Goal: Entertainment & Leisure: Browse casually

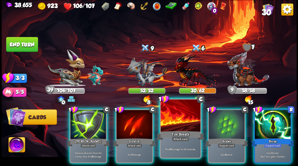
click at [179, 123] on div at bounding box center [180, 115] width 40 height 33
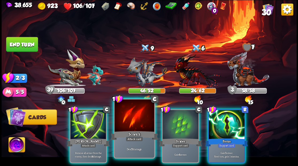
click at [136, 124] on div at bounding box center [134, 115] width 40 height 33
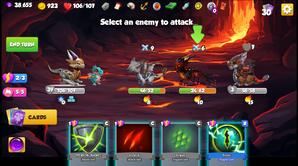
click at [191, 76] on img at bounding box center [197, 70] width 48 height 35
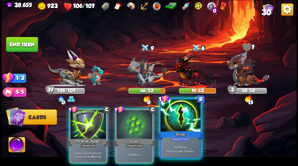
click at [174, 126] on div at bounding box center [180, 115] width 40 height 33
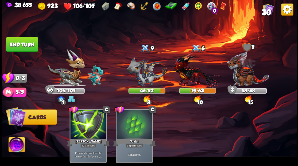
click at [19, 45] on button "End turn" at bounding box center [22, 44] width 32 height 15
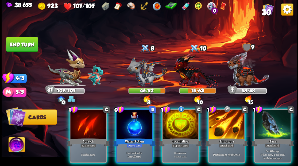
drag, startPoint x: 177, startPoint y: 125, endPoint x: 168, endPoint y: 125, distance: 8.6
click at [176, 125] on div at bounding box center [180, 125] width 36 height 30
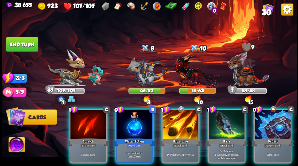
click at [131, 124] on div at bounding box center [134, 125] width 36 height 30
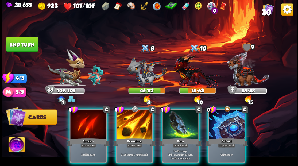
drag, startPoint x: 233, startPoint y: 128, endPoint x: 226, endPoint y: 128, distance: 6.7
click at [233, 129] on div at bounding box center [227, 125] width 36 height 30
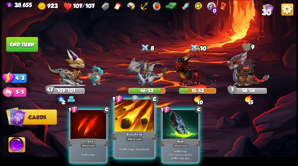
click at [135, 130] on div "Brimstone" at bounding box center [134, 135] width 48 height 11
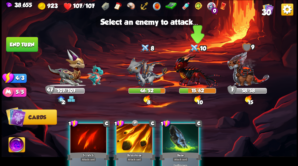
click at [191, 75] on img at bounding box center [197, 70] width 48 height 35
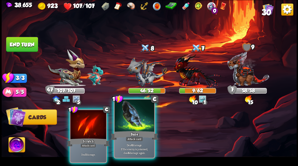
click at [138, 120] on div at bounding box center [134, 115] width 40 height 33
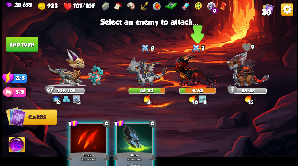
click at [186, 74] on img at bounding box center [197, 70] width 48 height 35
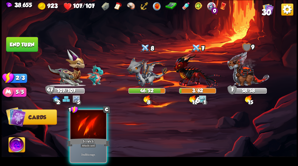
drag, startPoint x: 88, startPoint y: 125, endPoint x: 158, endPoint y: 102, distance: 73.8
click at [88, 125] on div at bounding box center [88, 125] width 36 height 30
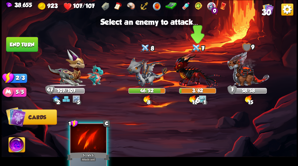
click at [194, 73] on img at bounding box center [197, 70] width 48 height 35
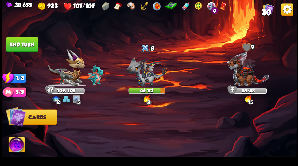
drag, startPoint x: 22, startPoint y: 47, endPoint x: 76, endPoint y: 85, distance: 65.3
click at [22, 47] on button "End turn" at bounding box center [22, 44] width 32 height 15
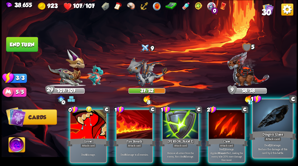
click at [275, 120] on div at bounding box center [273, 115] width 40 height 33
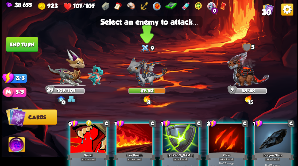
click at [144, 74] on img at bounding box center [146, 72] width 41 height 30
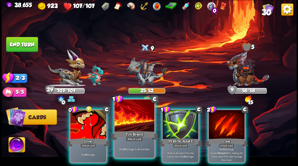
click at [139, 118] on div at bounding box center [134, 115] width 40 height 33
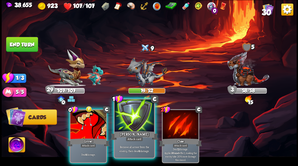
click at [136, 116] on div at bounding box center [134, 115] width 40 height 33
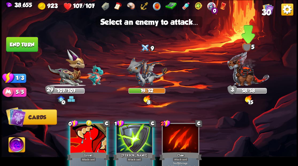
click at [246, 76] on img at bounding box center [248, 68] width 42 height 35
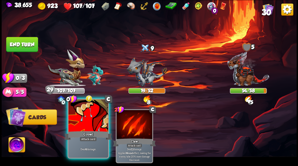
drag, startPoint x: 82, startPoint y: 130, endPoint x: 84, endPoint y: 129, distance: 2.9
click at [82, 130] on div "0 C Growl Attack card Deal 4 damage." at bounding box center [87, 128] width 41 height 60
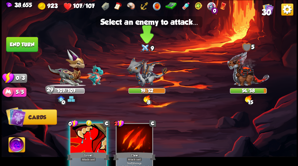
click at [142, 78] on img at bounding box center [146, 72] width 41 height 30
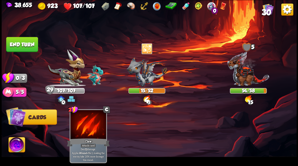
drag, startPoint x: 26, startPoint y: 41, endPoint x: 68, endPoint y: 60, distance: 46.1
click at [28, 45] on button "End turn" at bounding box center [22, 44] width 32 height 15
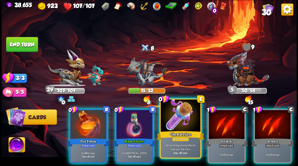
click at [185, 117] on div at bounding box center [180, 115] width 40 height 33
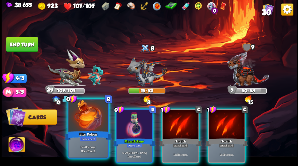
drag, startPoint x: 90, startPoint y: 122, endPoint x: 105, endPoint y: 114, distance: 17.2
click at [96, 119] on div at bounding box center [88, 115] width 40 height 33
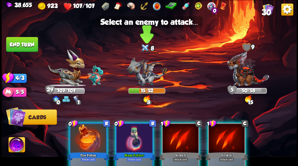
click at [141, 81] on img at bounding box center [146, 72] width 41 height 30
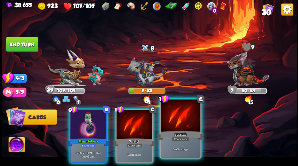
drag, startPoint x: 176, startPoint y: 132, endPoint x: 174, endPoint y: 130, distance: 3.8
click at [175, 131] on div "Scratch" at bounding box center [180, 135] width 48 height 11
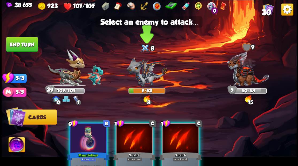
click at [146, 77] on img at bounding box center [146, 72] width 41 height 30
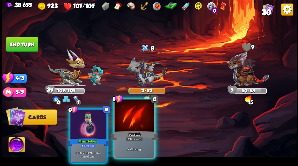
click at [136, 120] on div at bounding box center [134, 115] width 40 height 33
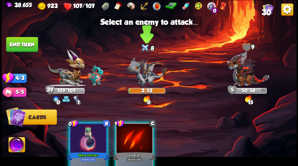
click at [146, 80] on img at bounding box center [146, 72] width 41 height 30
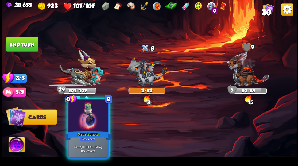
click at [88, 131] on div "Mana Potion+" at bounding box center [88, 135] width 48 height 11
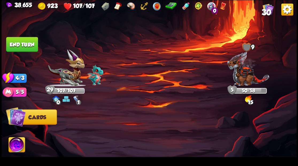
click at [23, 46] on button "End turn" at bounding box center [22, 44] width 32 height 15
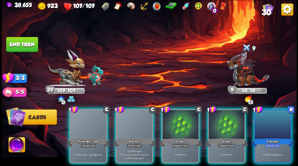
click at [269, 125] on div at bounding box center [272, 125] width 36 height 30
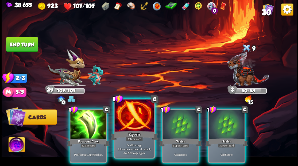
click at [128, 123] on div at bounding box center [134, 115] width 40 height 33
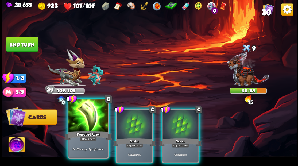
click at [92, 133] on div "Poisoned Claw" at bounding box center [88, 135] width 48 height 11
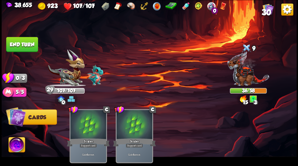
click at [27, 44] on button "End turn" at bounding box center [22, 44] width 32 height 15
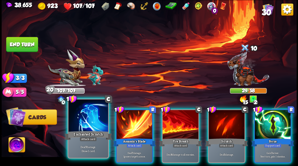
click at [91, 120] on div at bounding box center [88, 115] width 40 height 33
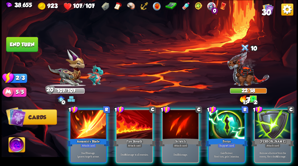
click at [91, 120] on div at bounding box center [88, 125] width 36 height 30
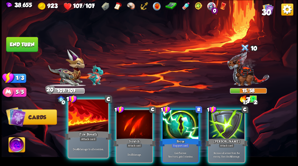
click at [89, 120] on div at bounding box center [88, 115] width 40 height 33
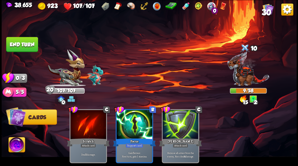
click at [30, 47] on button "End turn" at bounding box center [22, 44] width 32 height 15
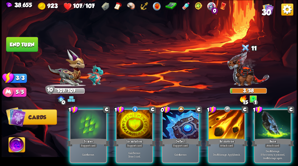
drag, startPoint x: 219, startPoint y: 122, endPoint x: 202, endPoint y: 97, distance: 30.5
click at [219, 122] on div at bounding box center [227, 125] width 36 height 30
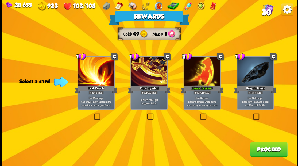
click at [261, 148] on button "Proceed" at bounding box center [268, 149] width 37 height 15
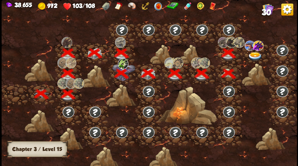
scroll to position [0, 81]
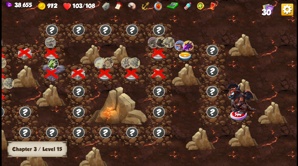
click at [182, 54] on img at bounding box center [184, 56] width 15 height 9
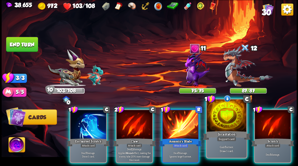
click at [226, 122] on div at bounding box center [226, 115] width 40 height 33
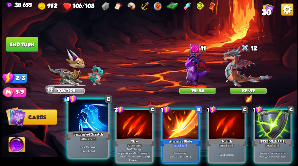
click at [92, 131] on div "Enchanted Scratch" at bounding box center [88, 135] width 48 height 11
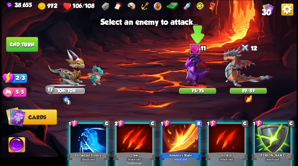
click at [191, 67] on img at bounding box center [197, 69] width 25 height 36
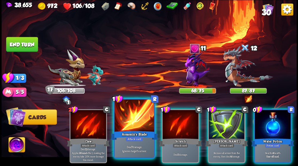
click at [140, 120] on div at bounding box center [134, 115] width 40 height 33
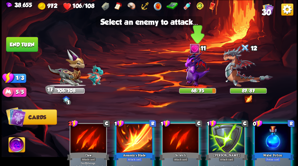
click at [196, 71] on img at bounding box center [197, 69] width 25 height 36
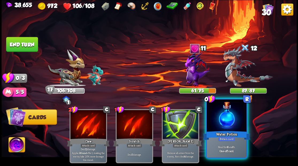
click at [234, 122] on div at bounding box center [226, 115] width 40 height 33
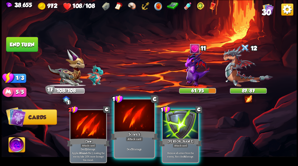
click at [131, 122] on div at bounding box center [134, 115] width 40 height 33
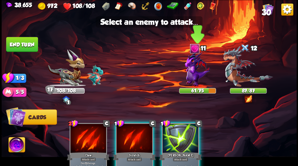
click at [187, 74] on img at bounding box center [197, 69] width 25 height 36
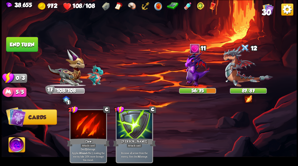
click at [29, 42] on button "End turn" at bounding box center [22, 44] width 32 height 15
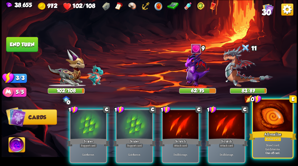
click at [277, 120] on div at bounding box center [273, 115] width 40 height 33
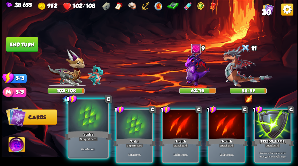
click at [89, 119] on div at bounding box center [88, 115] width 40 height 33
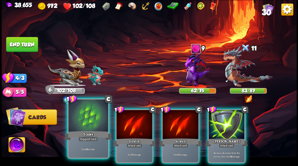
click at [91, 118] on div at bounding box center [88, 115] width 40 height 33
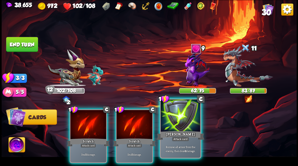
click at [184, 114] on div at bounding box center [180, 115] width 40 height 33
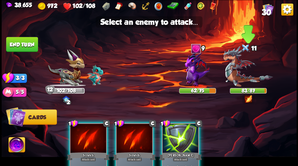
click at [233, 76] on img at bounding box center [248, 66] width 50 height 41
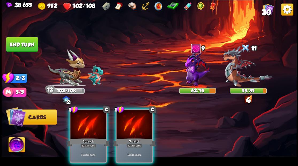
drag, startPoint x: 140, startPoint y: 122, endPoint x: 201, endPoint y: 112, distance: 61.6
click at [143, 123] on div at bounding box center [134, 125] width 36 height 30
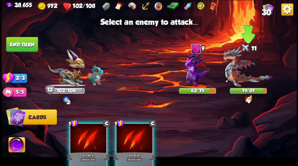
click at [239, 82] on img at bounding box center [248, 66] width 50 height 41
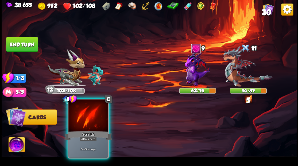
drag, startPoint x: 94, startPoint y: 121, endPoint x: 101, endPoint y: 121, distance: 6.9
click at [98, 121] on div at bounding box center [88, 115] width 40 height 33
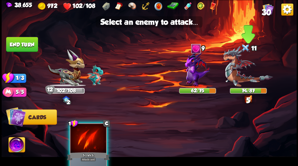
click at [237, 77] on img at bounding box center [248, 66] width 50 height 41
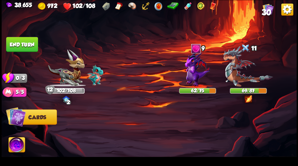
click at [27, 43] on button "End turn" at bounding box center [22, 44] width 32 height 15
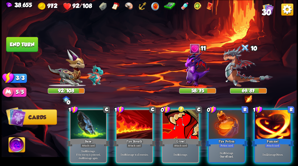
drag, startPoint x: 232, startPoint y: 125, endPoint x: 237, endPoint y: 106, distance: 19.9
click at [232, 124] on div at bounding box center [227, 125] width 36 height 30
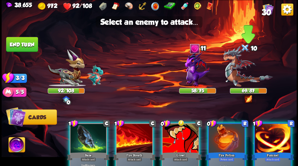
click at [237, 80] on img at bounding box center [248, 66] width 50 height 41
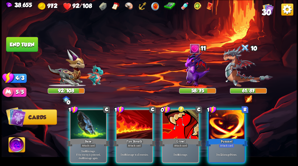
drag, startPoint x: 225, startPoint y: 116, endPoint x: 234, endPoint y: 96, distance: 22.0
click at [229, 111] on div at bounding box center [227, 125] width 36 height 30
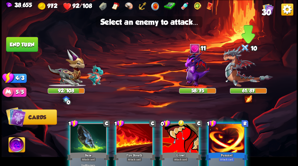
click at [245, 78] on img at bounding box center [248, 66] width 50 height 41
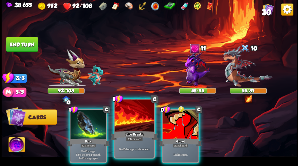
click at [135, 120] on div at bounding box center [134, 115] width 40 height 33
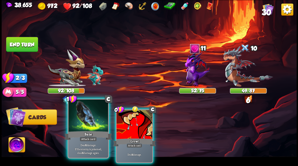
click at [96, 123] on div at bounding box center [88, 115] width 40 height 33
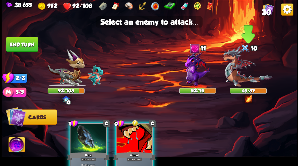
click at [241, 76] on img at bounding box center [248, 66] width 50 height 41
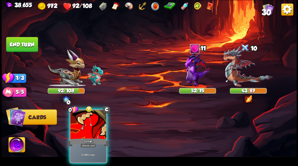
click at [191, 66] on img at bounding box center [197, 69] width 25 height 36
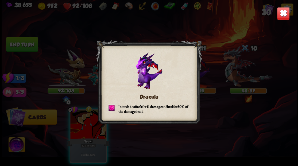
click at [281, 18] on img at bounding box center [282, 13] width 13 height 13
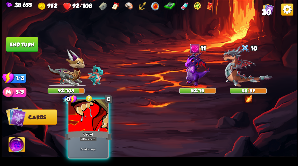
click at [97, 125] on div at bounding box center [88, 115] width 40 height 33
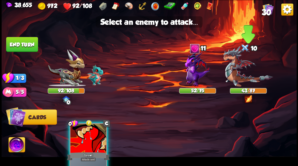
click at [239, 76] on img at bounding box center [248, 66] width 50 height 41
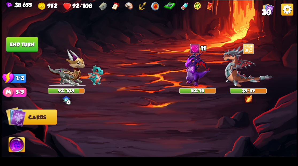
drag, startPoint x: 22, startPoint y: 46, endPoint x: 28, endPoint y: 48, distance: 6.2
click at [22, 46] on button "End turn" at bounding box center [22, 44] width 32 height 15
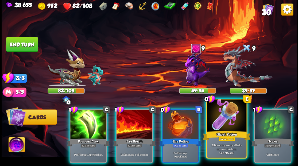
click at [223, 126] on div at bounding box center [226, 115] width 40 height 33
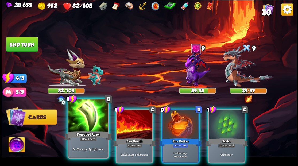
drag, startPoint x: 83, startPoint y: 124, endPoint x: 96, endPoint y: 121, distance: 13.1
click at [83, 124] on div at bounding box center [88, 115] width 40 height 33
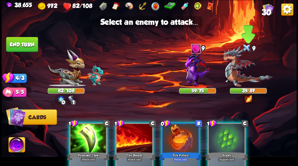
click at [240, 77] on img at bounding box center [248, 66] width 50 height 41
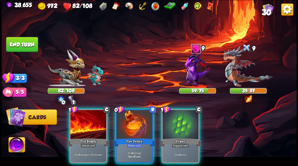
click at [240, 78] on img at bounding box center [248, 66] width 50 height 41
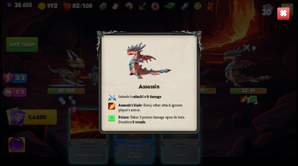
drag, startPoint x: 285, startPoint y: 14, endPoint x: 277, endPoint y: 19, distance: 9.6
click at [285, 14] on img at bounding box center [282, 13] width 13 height 13
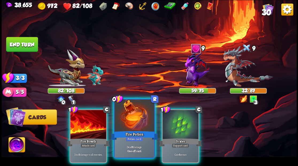
click at [131, 121] on div at bounding box center [134, 115] width 40 height 33
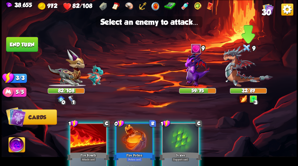
click at [237, 76] on img at bounding box center [248, 66] width 50 height 41
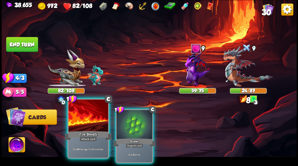
click at [81, 122] on div at bounding box center [88, 115] width 40 height 33
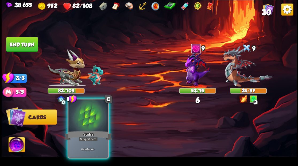
click at [83, 122] on div at bounding box center [88, 115] width 40 height 33
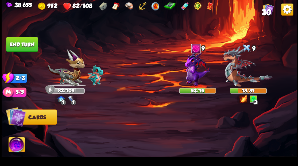
click at [32, 45] on button "End turn" at bounding box center [22, 44] width 32 height 15
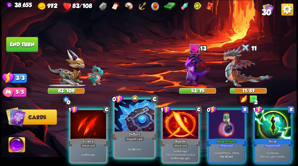
click at [139, 130] on div "Deflect" at bounding box center [134, 135] width 48 height 11
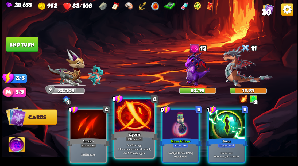
click at [128, 123] on div at bounding box center [134, 115] width 40 height 33
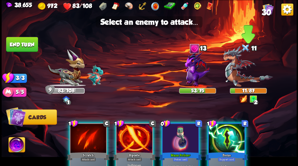
click at [232, 76] on img at bounding box center [248, 66] width 50 height 41
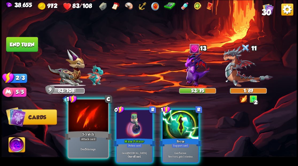
click at [82, 127] on div at bounding box center [88, 115] width 40 height 33
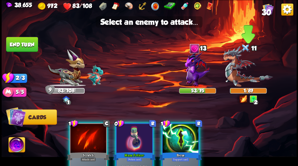
click at [233, 78] on img at bounding box center [248, 66] width 50 height 41
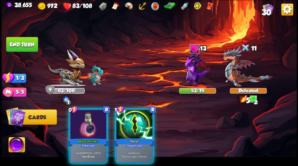
click at [98, 118] on div at bounding box center [88, 125] width 36 height 30
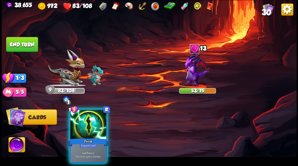
drag, startPoint x: 98, startPoint y: 118, endPoint x: 100, endPoint y: 120, distance: 2.7
click at [98, 118] on div at bounding box center [88, 125] width 36 height 30
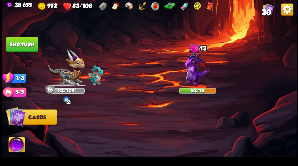
drag, startPoint x: 17, startPoint y: 44, endPoint x: 83, endPoint y: 49, distance: 65.6
click at [18, 45] on button "End turn" at bounding box center [22, 44] width 32 height 15
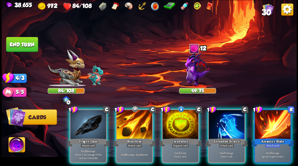
click at [180, 124] on div at bounding box center [180, 125] width 36 height 30
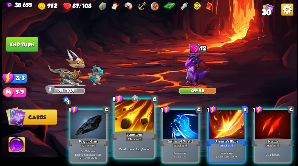
click at [131, 126] on div at bounding box center [134, 115] width 40 height 33
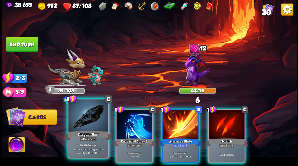
click at [73, 123] on div at bounding box center [88, 115] width 40 height 33
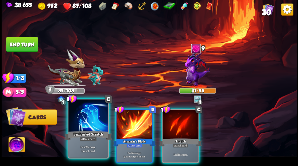
click at [74, 124] on div at bounding box center [88, 115] width 40 height 33
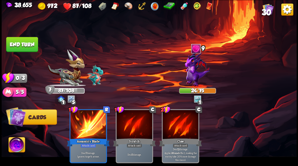
drag, startPoint x: 22, startPoint y: 45, endPoint x: 44, endPoint y: 38, distance: 23.2
click at [23, 46] on button "End turn" at bounding box center [22, 44] width 32 height 15
